Goal: Browse casually: Explore the website without a specific task or goal

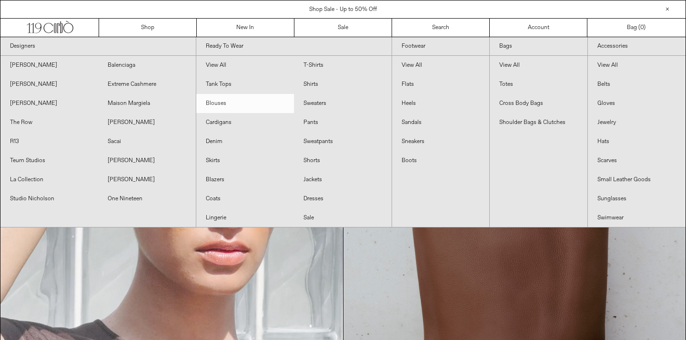
click at [232, 105] on link "Blouses" at bounding box center [245, 103] width 98 height 19
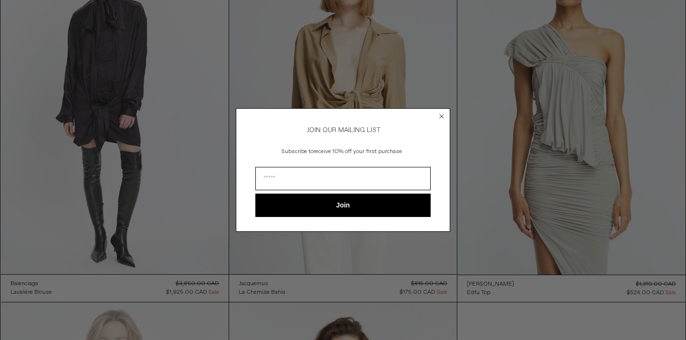
click at [440, 117] on circle "Close dialog" at bounding box center [441, 116] width 9 height 9
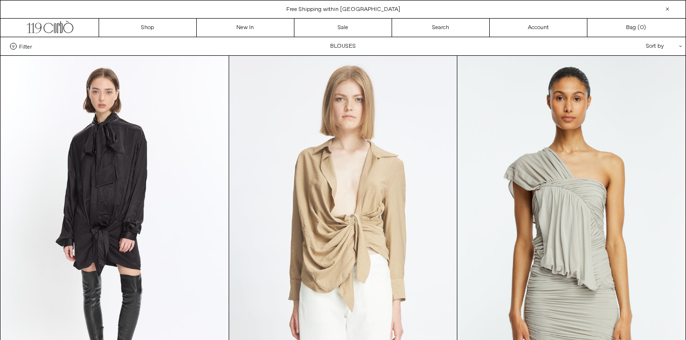
click at [345, 164] on at bounding box center [343, 226] width 228 height 341
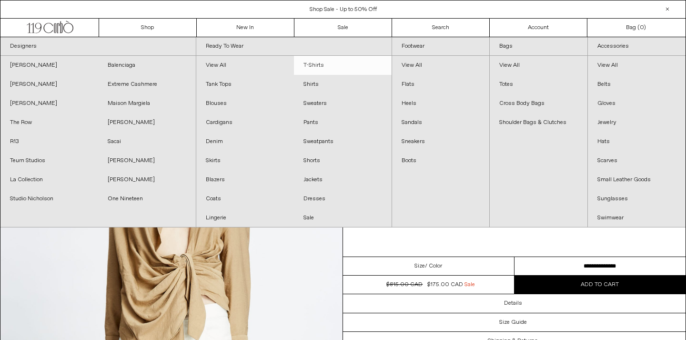
click at [307, 67] on link "T-Shirts" at bounding box center [343, 65] width 98 height 19
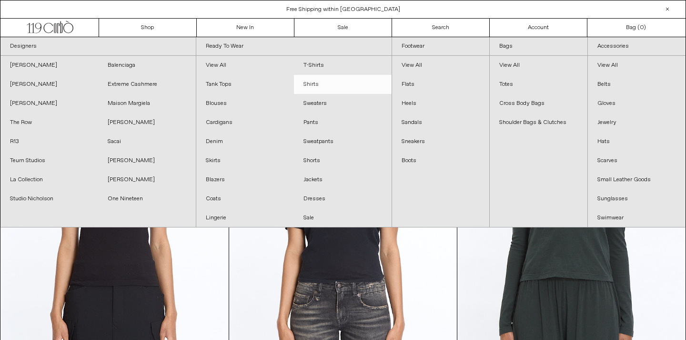
click at [320, 80] on link "Shirts" at bounding box center [343, 84] width 98 height 19
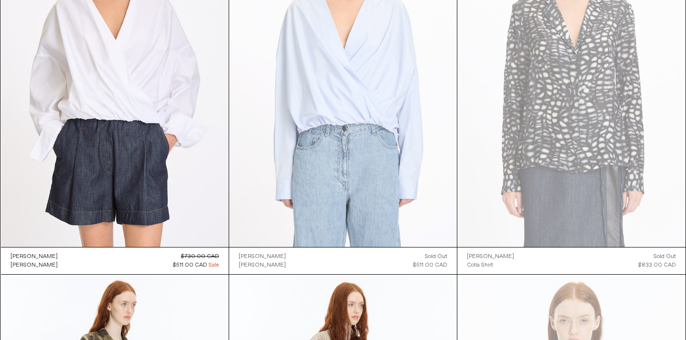
scroll to position [1631, 0]
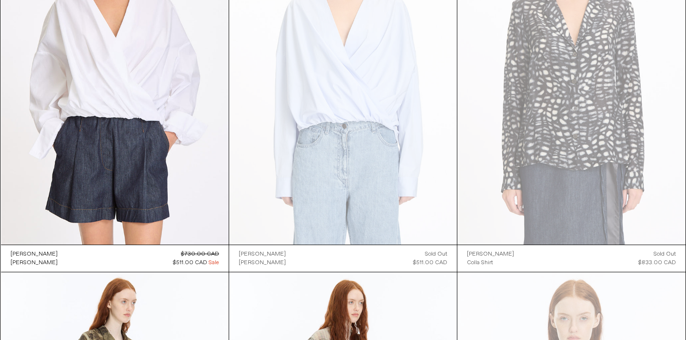
drag, startPoint x: 234, startPoint y: 254, endPoint x: 284, endPoint y: 255, distance: 50.5
click at [284, 255] on div "[PERSON_NAME] Camiel Shirt Regular price $511.00 CAD Sold out Regular price $73…" at bounding box center [343, 257] width 228 height 27
copy div "[PERSON_NAME]"
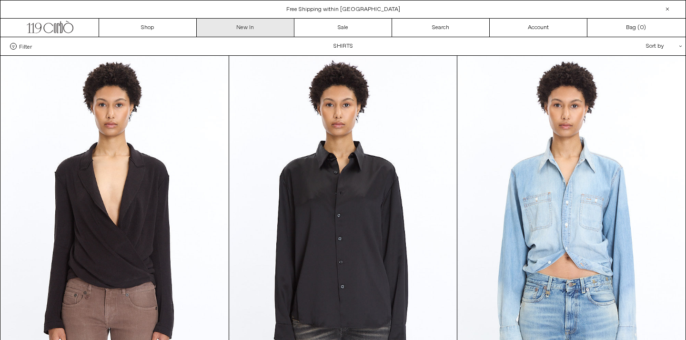
scroll to position [0, 0]
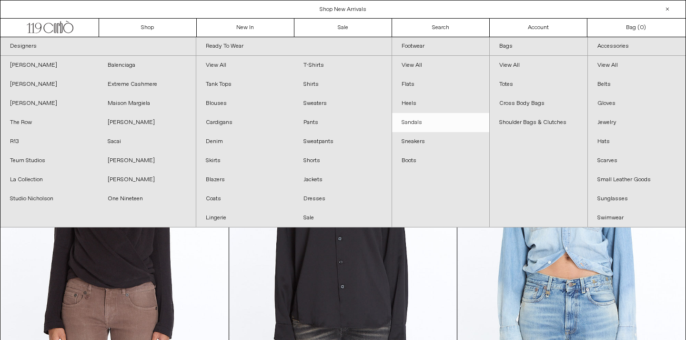
click at [417, 120] on link "Sandals" at bounding box center [441, 122] width 98 height 19
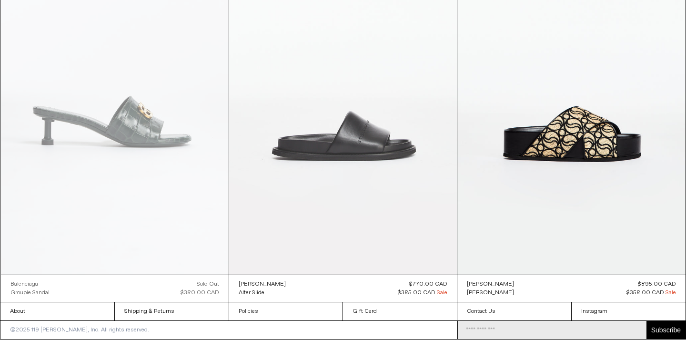
scroll to position [2714, 0]
